Goal: Transaction & Acquisition: Purchase product/service

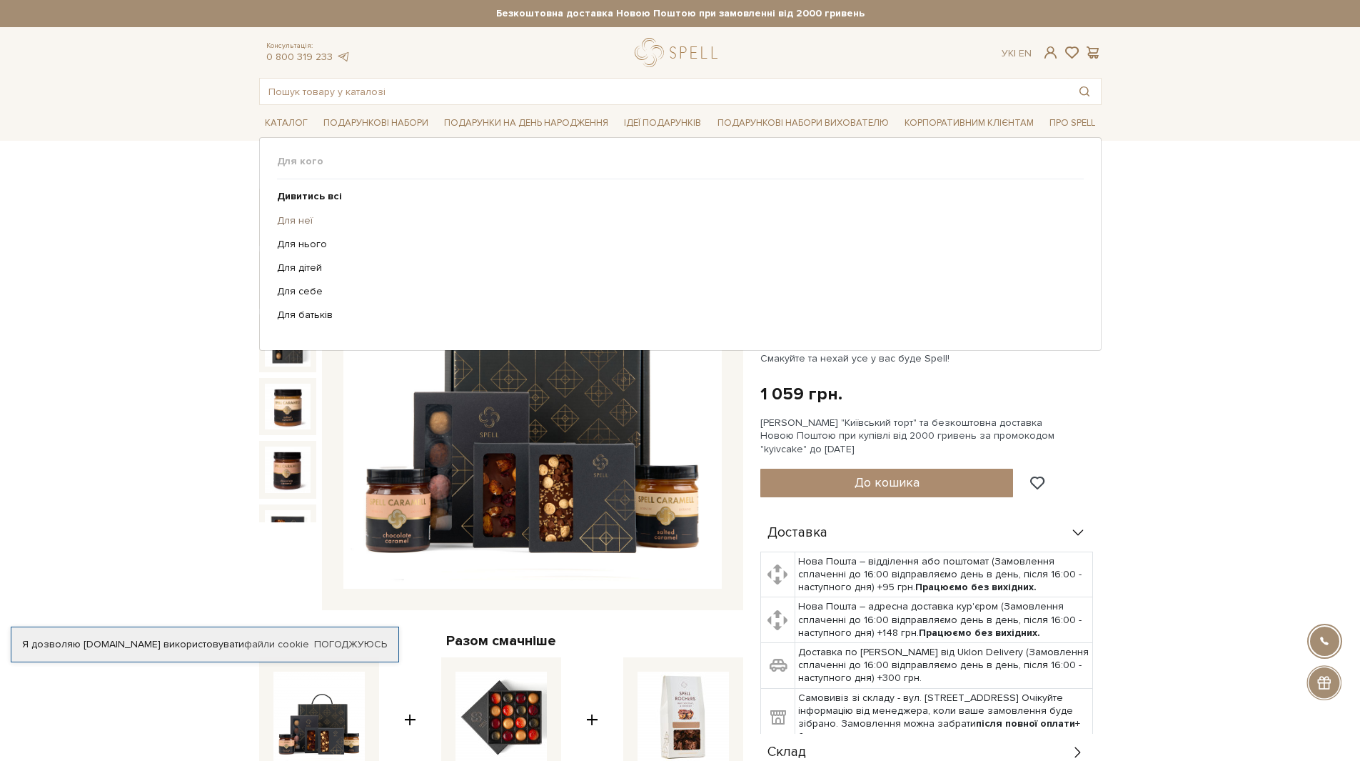
click at [297, 222] on link "Для неї" at bounding box center [675, 220] width 796 height 13
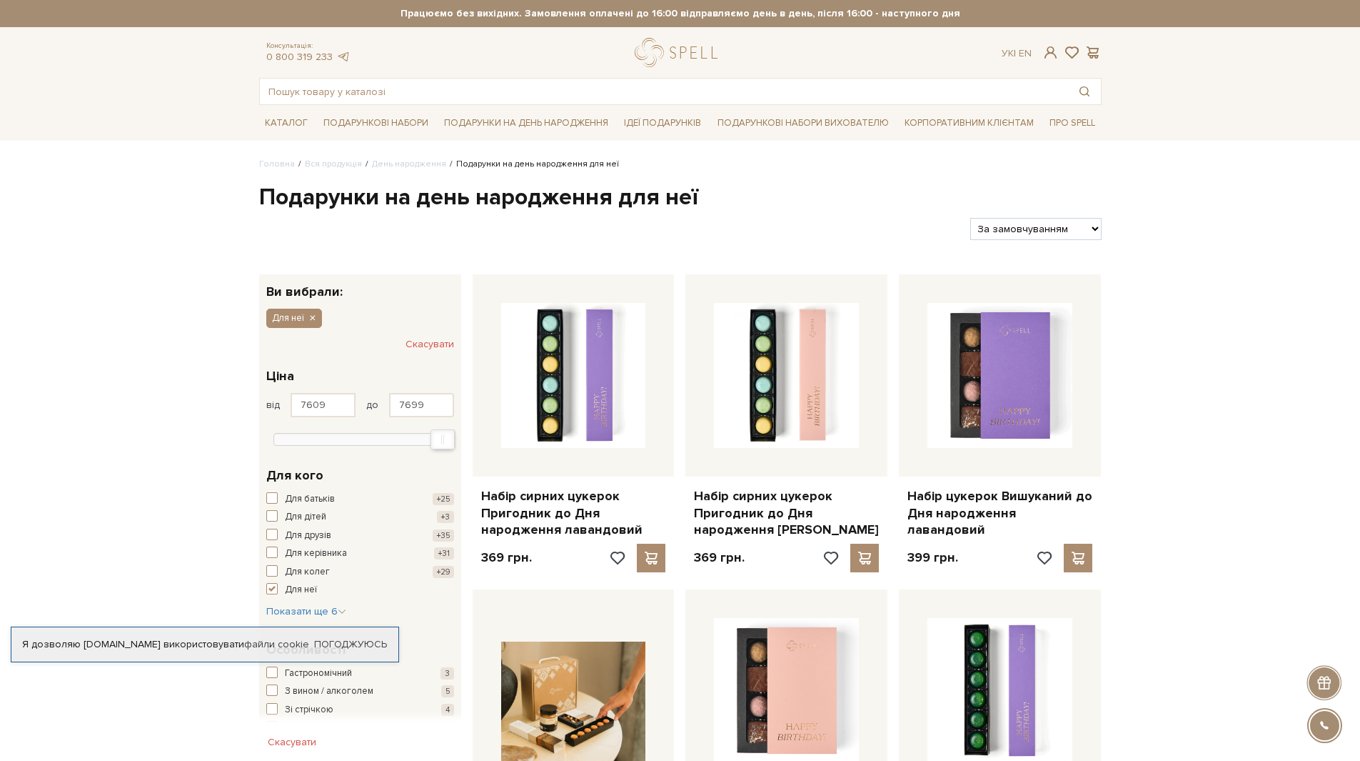
type input "7699"
drag, startPoint x: 279, startPoint y: 433, endPoint x: 470, endPoint y: 390, distance: 196.1
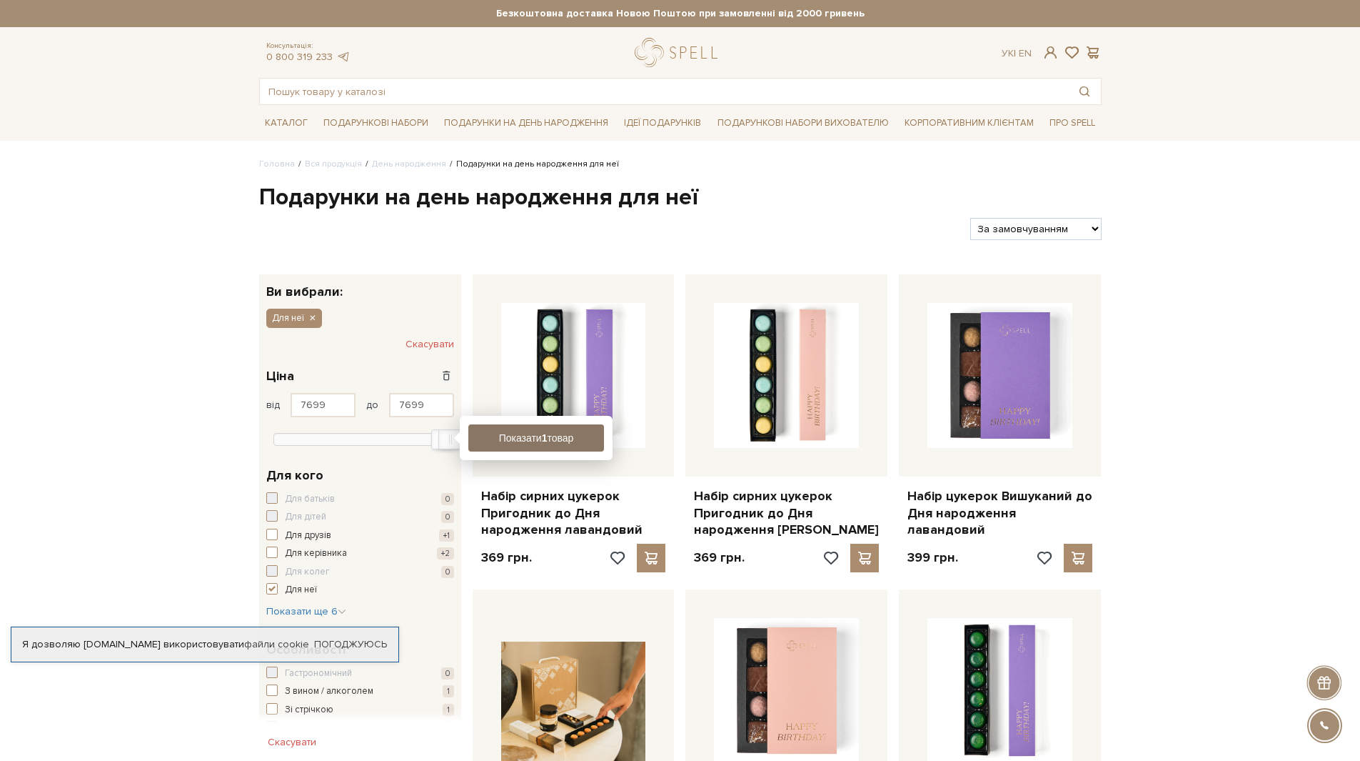
click at [526, 435] on button "Показати 1 товар" at bounding box center [536, 437] width 136 height 27
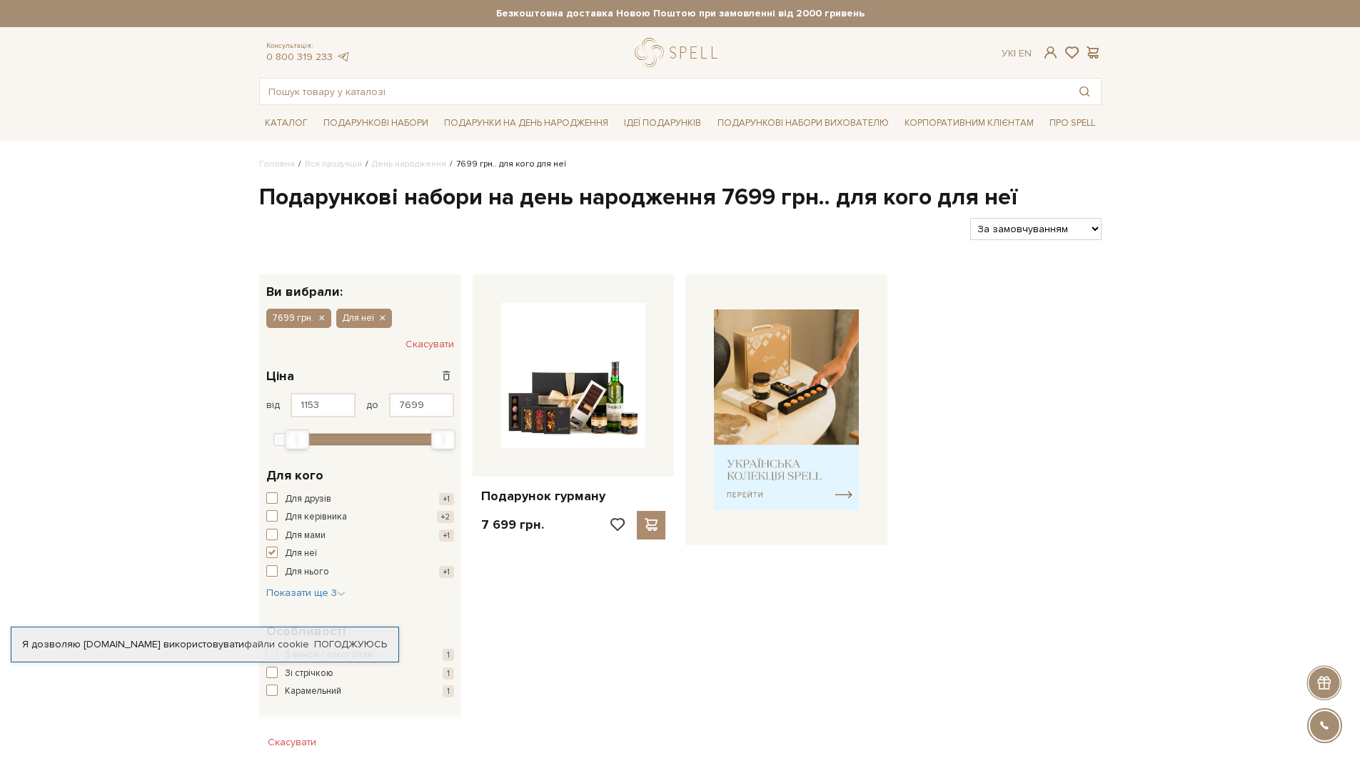
type input "1183"
drag, startPoint x: 439, startPoint y: 440, endPoint x: 285, endPoint y: 433, distance: 154.4
click at [286, 433] on div "Min" at bounding box center [297, 439] width 23 height 19
click at [498, 451] on div "Показати 5 товарів" at bounding box center [536, 438] width 153 height 44
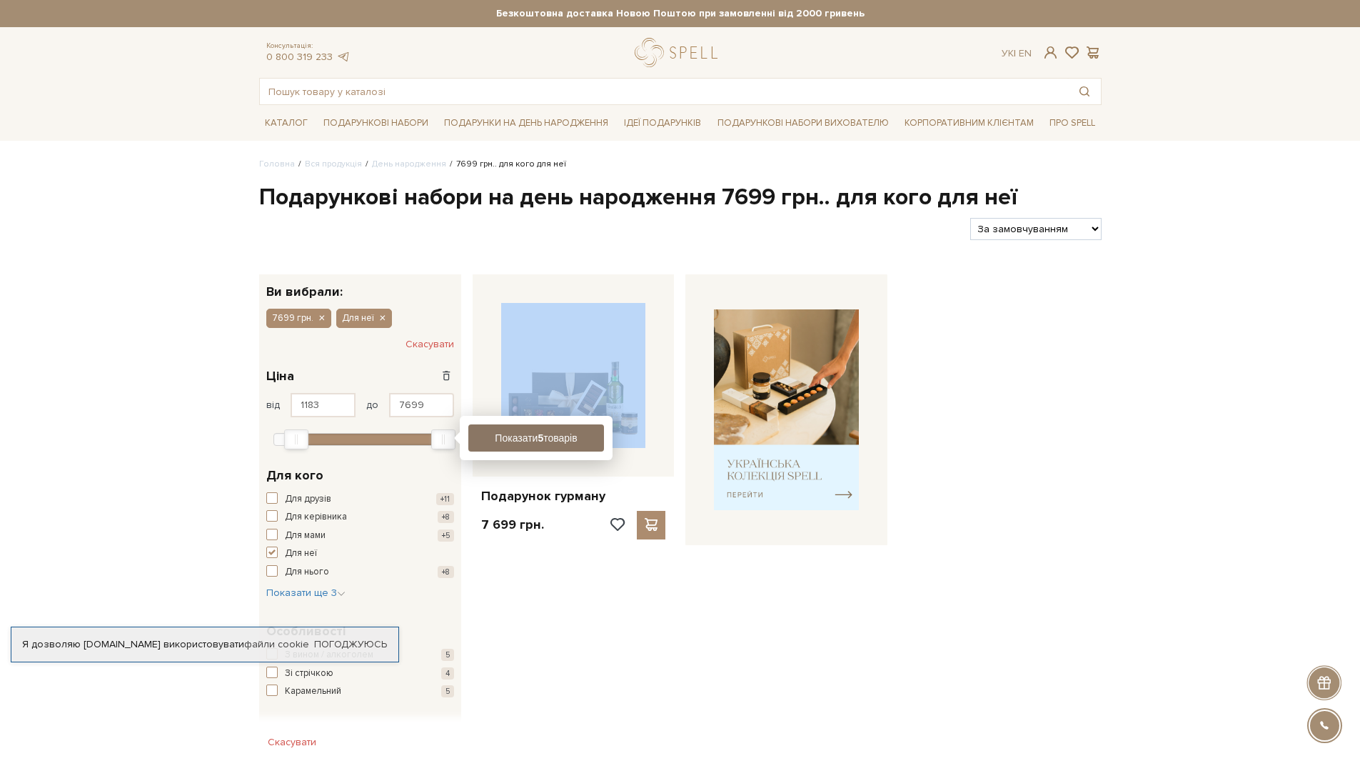
drag, startPoint x: 498, startPoint y: 451, endPoint x: 491, endPoint y: 443, distance: 11.6
click at [491, 443] on div "Показати 5 товарів" at bounding box center [536, 438] width 153 height 44
click at [491, 443] on button "Показати 5 товарів" at bounding box center [536, 437] width 136 height 27
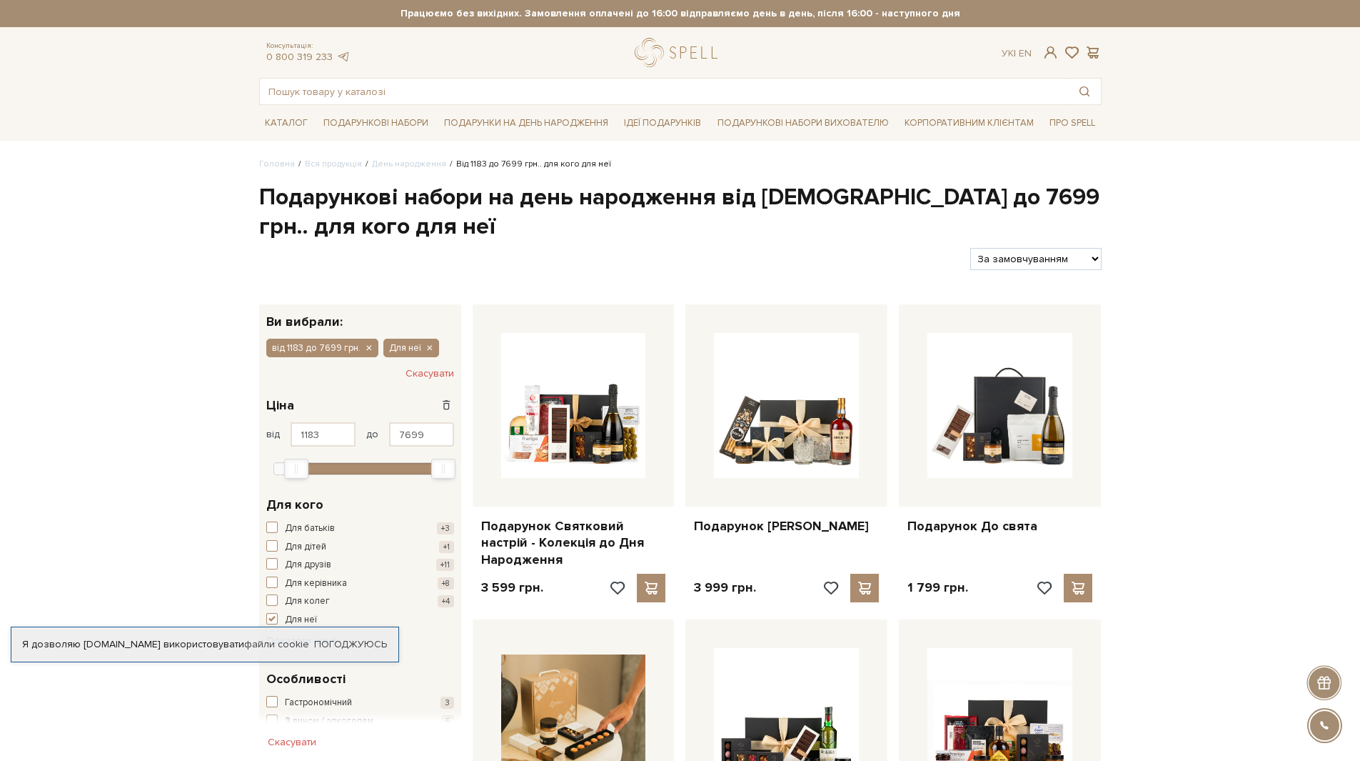
click at [1018, 266] on select "За замовчуванням За Ціною (зростання) За Ціною (зменшення) Новинки За популярні…" at bounding box center [1036, 259] width 131 height 22
select select "https://spellchocolate.com/our-productions/den-narodzhennya/?sort=p.price&order…"
click at [971, 248] on select "За замовчуванням За Ціною (зростання) За Ціною (зменшення) Новинки За популярні…" at bounding box center [1036, 259] width 131 height 22
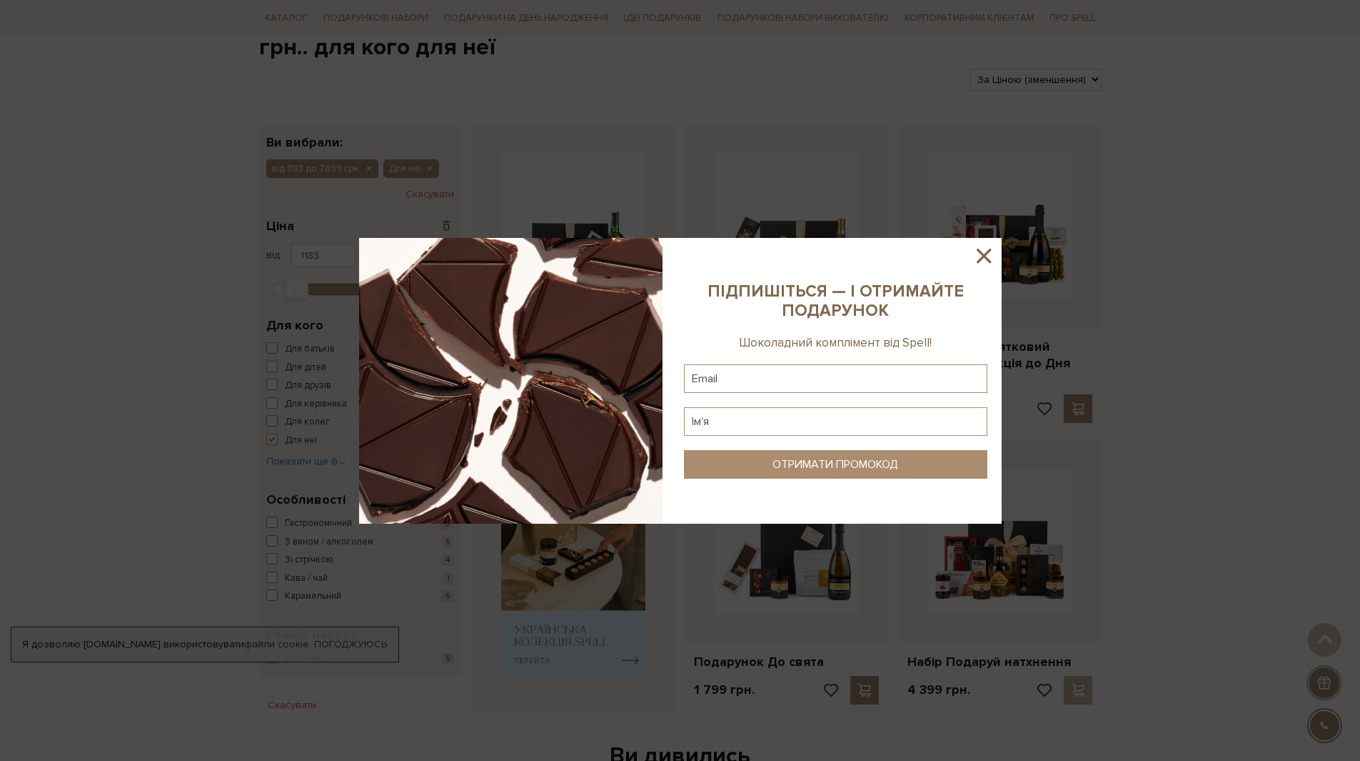
scroll to position [180, 0]
click at [981, 259] on icon at bounding box center [984, 256] width 14 height 14
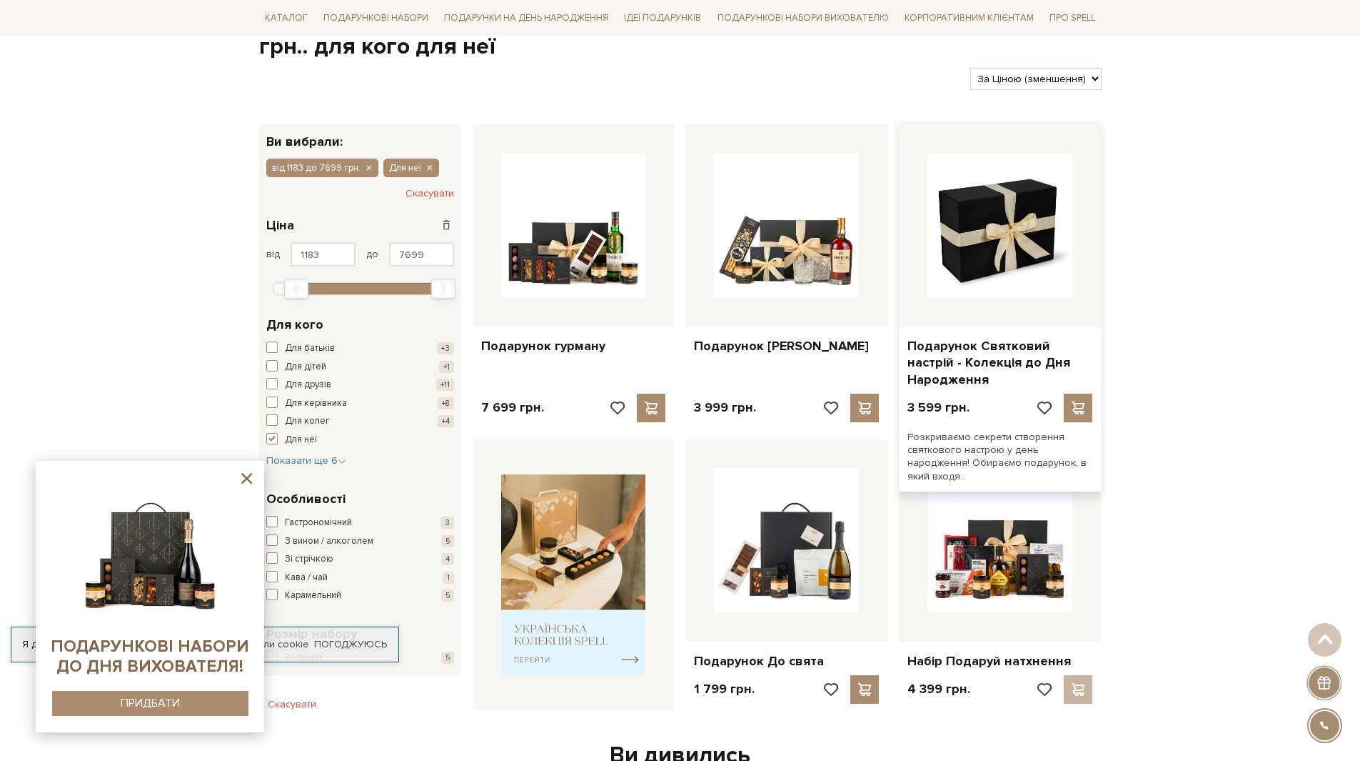
click at [949, 249] on img at bounding box center [1000, 225] width 145 height 145
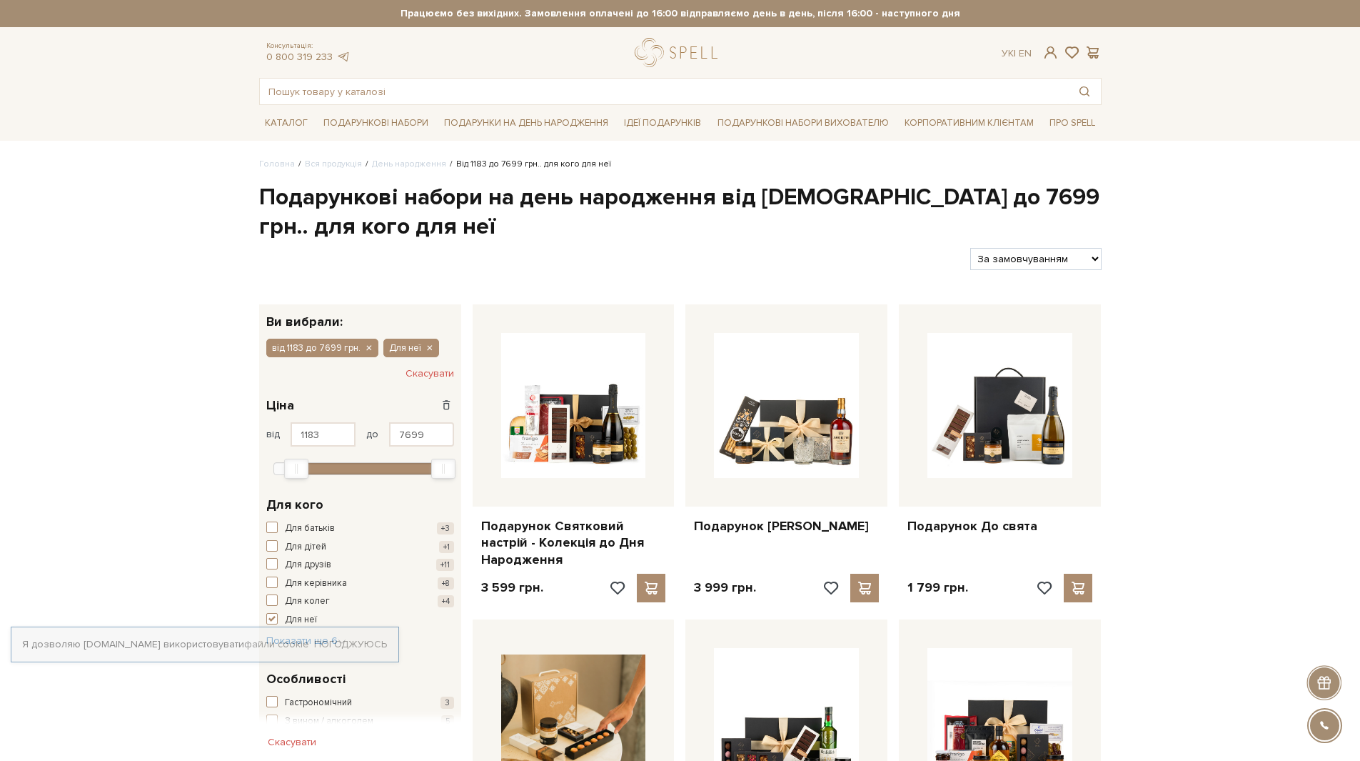
select select "https://spellchocolate.com/our-productions/den-narodzhennya/?sort=p.price&order…"
